Goal: Transaction & Acquisition: Purchase product/service

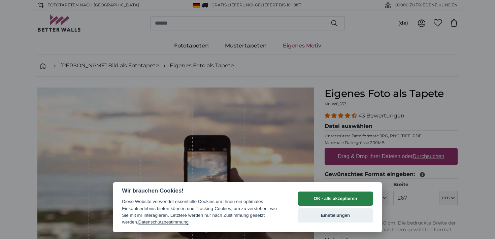
click at [322, 197] on button "OK - alle akzeptieren" at bounding box center [335, 199] width 75 height 14
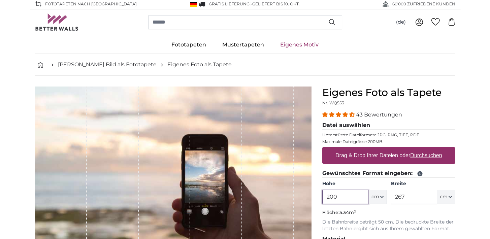
scroll to position [1, 0]
click at [397, 152] on label "Drag & Drop Ihrer Dateien oder Durchsuchen" at bounding box center [389, 155] width 112 height 13
click at [397, 149] on input "Drag & Drop Ihrer Dateien oder Durchsuchen" at bounding box center [388, 148] width 133 height 2
click at [429, 159] on label "Drag & Drop Ihrer Dateien oder Durchsuchen" at bounding box center [389, 155] width 112 height 13
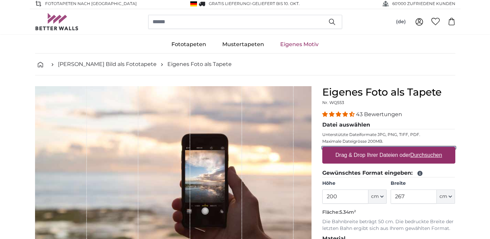
click at [429, 149] on input "Drag & Drop Ihrer Dateien oder Durchsuchen" at bounding box center [388, 148] width 133 height 2
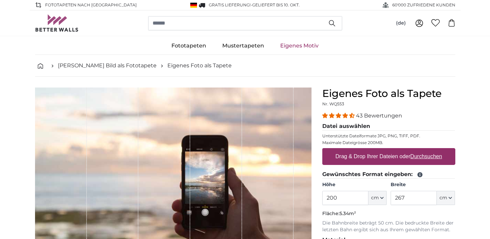
click at [366, 158] on label "Drag & Drop Ihrer Dateien oder Durchsuchen" at bounding box center [389, 156] width 112 height 13
click at [366, 150] on input "Drag & Drop Ihrer Dateien oder Durchsuchen" at bounding box center [388, 149] width 133 height 2
type input "**********"
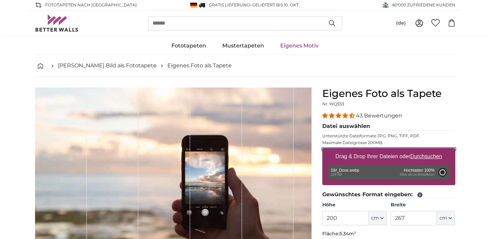
type input "200"
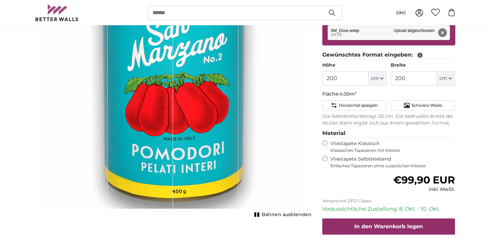
scroll to position [140, 0]
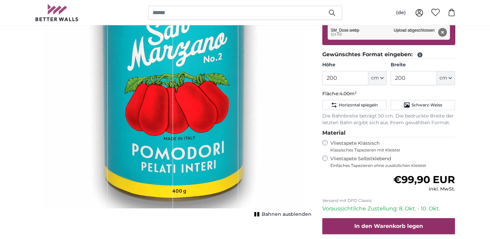
click at [284, 216] on span "Bahnen ausblenden" at bounding box center [287, 214] width 50 height 7
click at [284, 216] on span "Bahnen einblenden" at bounding box center [287, 214] width 50 height 7
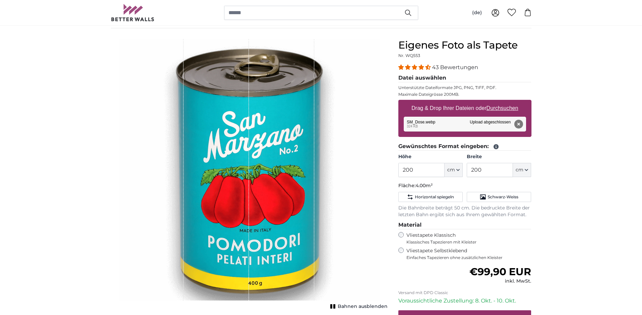
scroll to position [12, 0]
